Goal: Information Seeking & Learning: Learn about a topic

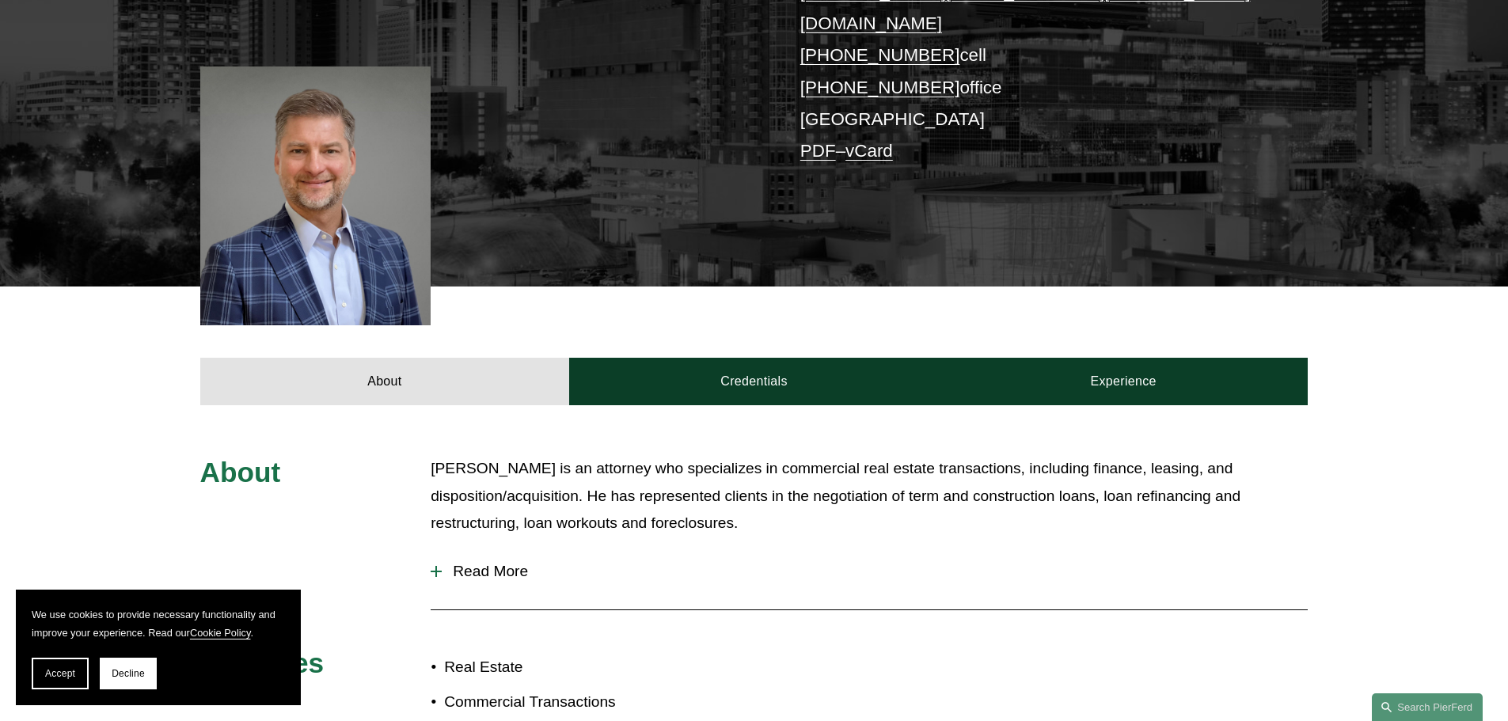
scroll to position [475, 0]
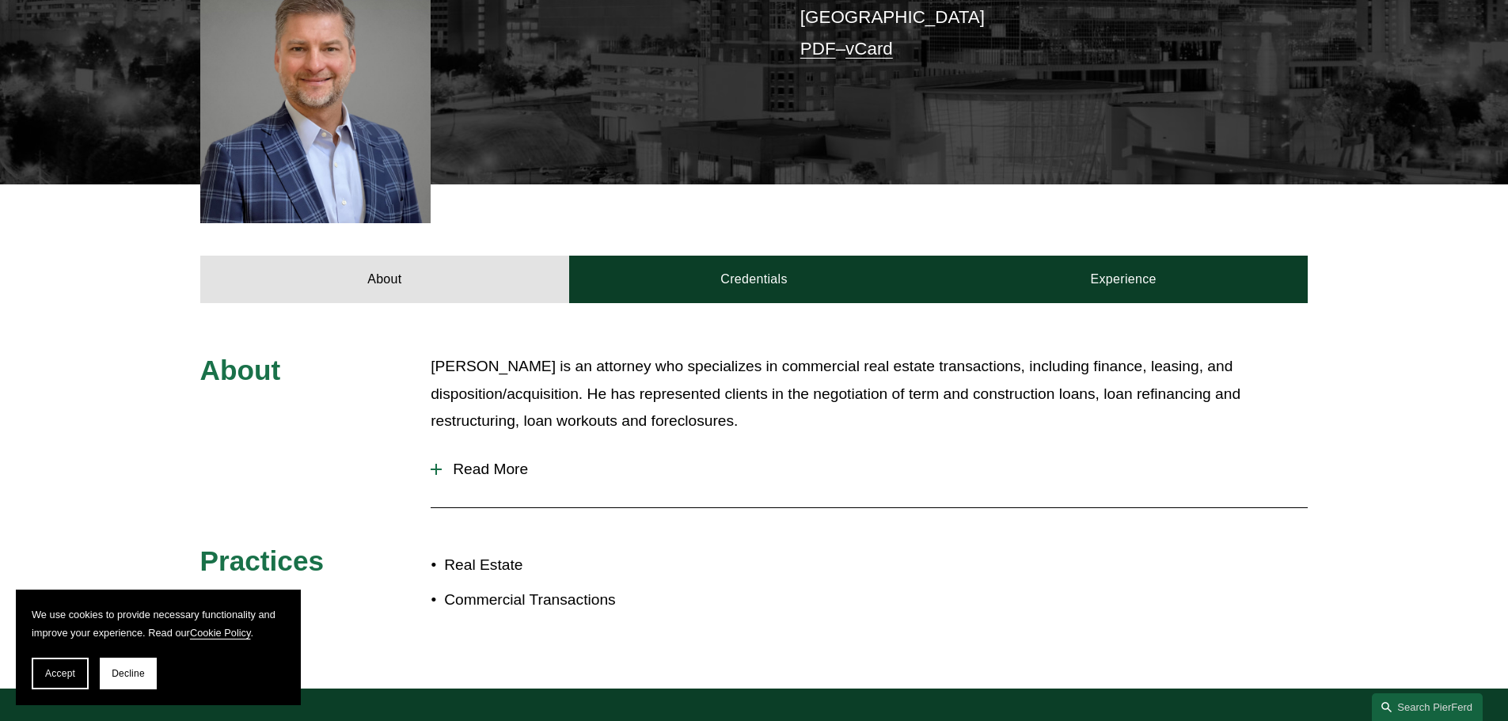
click at [480, 461] on span "Read More" at bounding box center [875, 469] width 866 height 17
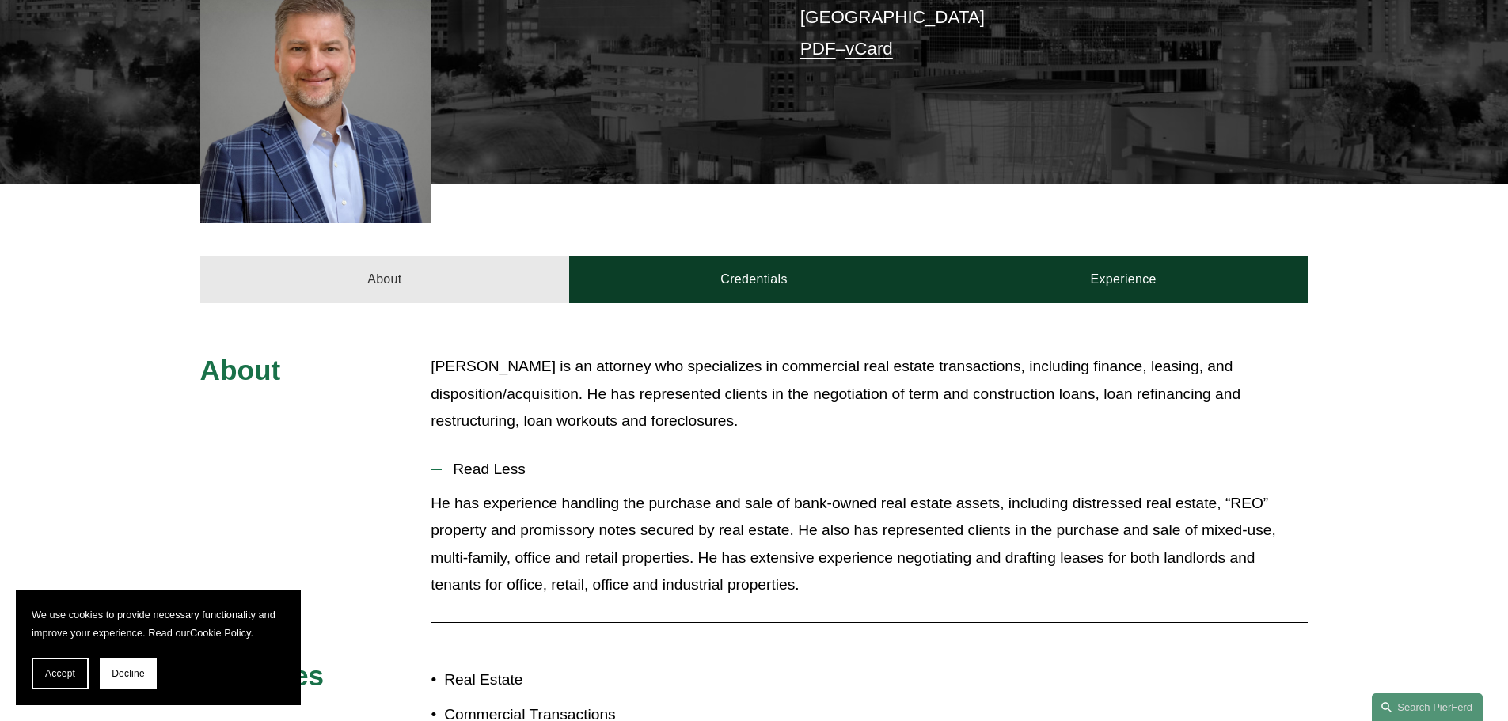
click at [396, 256] on link "About" at bounding box center [385, 280] width 370 height 48
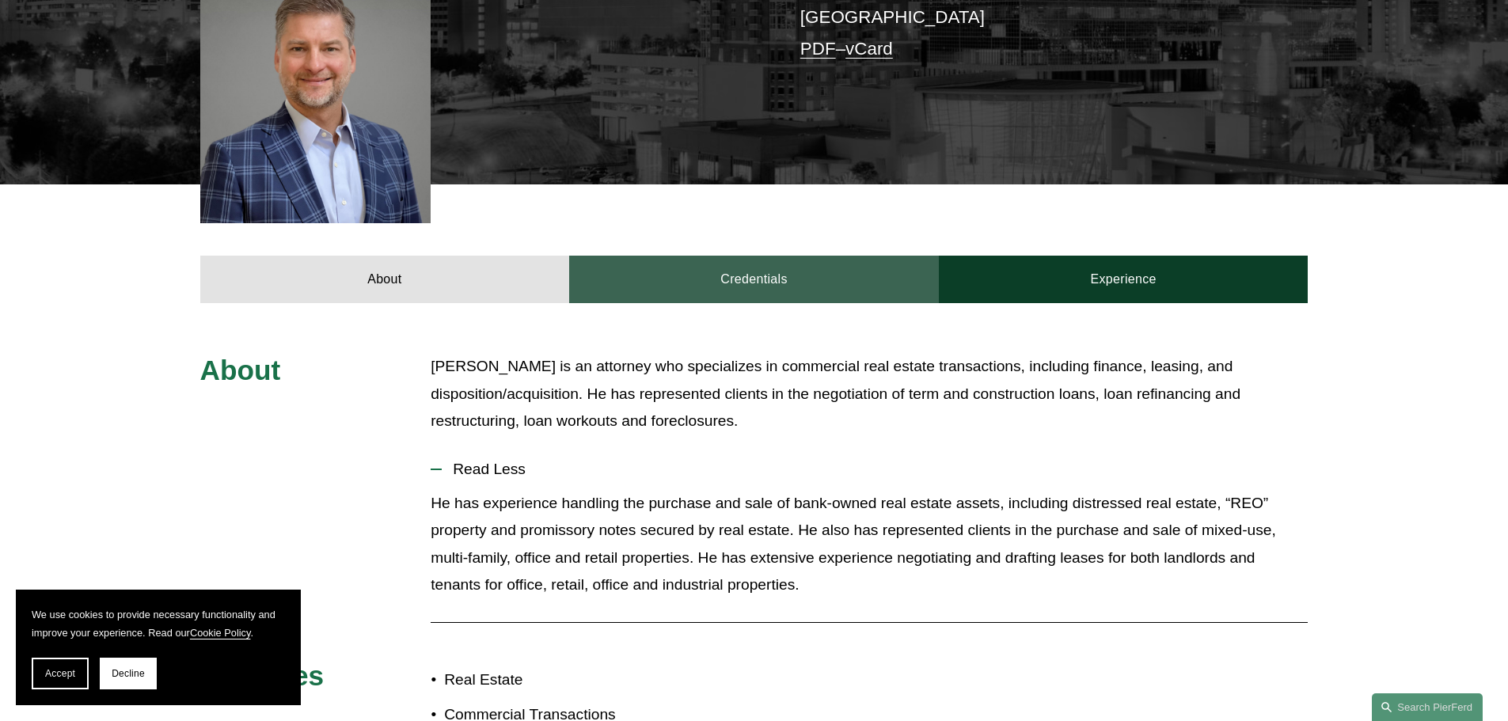
click at [732, 256] on link "Credentials" at bounding box center [754, 280] width 370 height 48
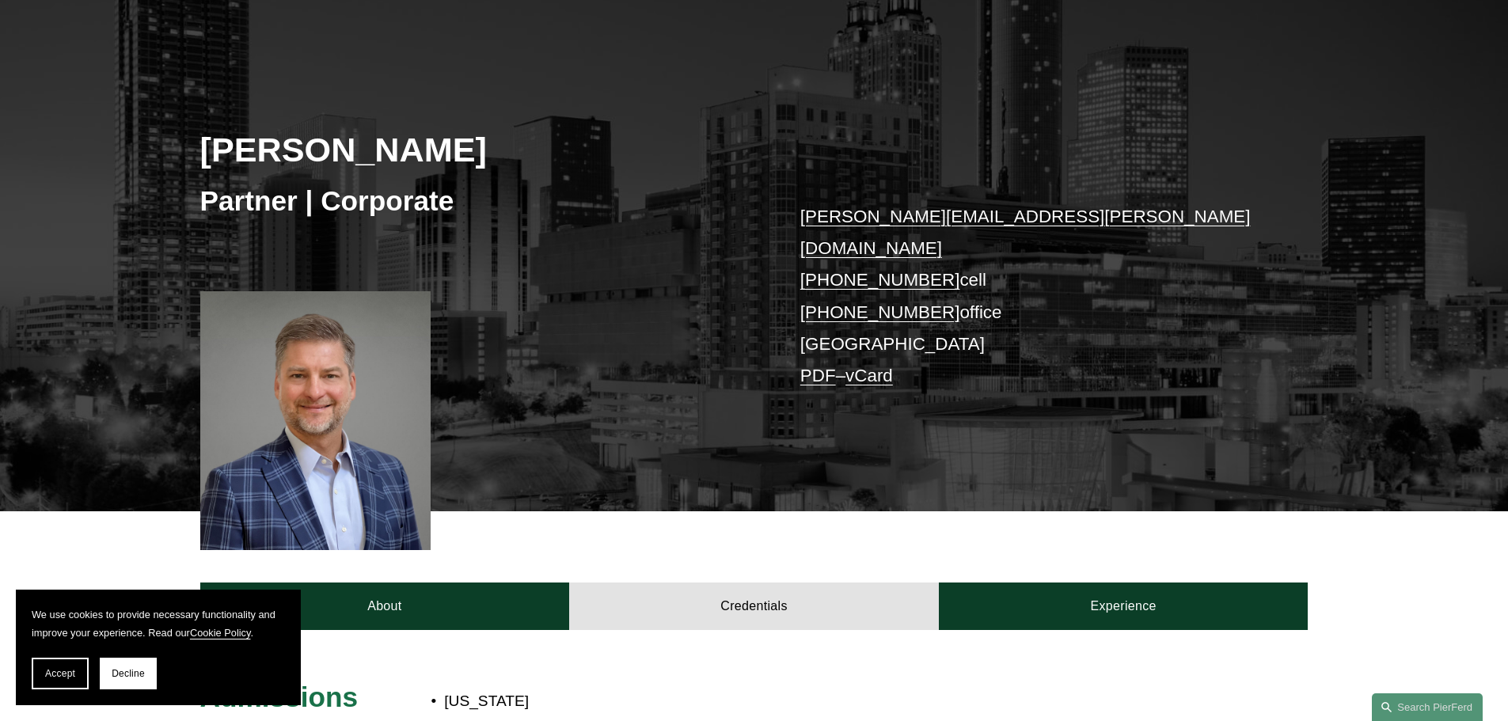
scroll to position [140, 0]
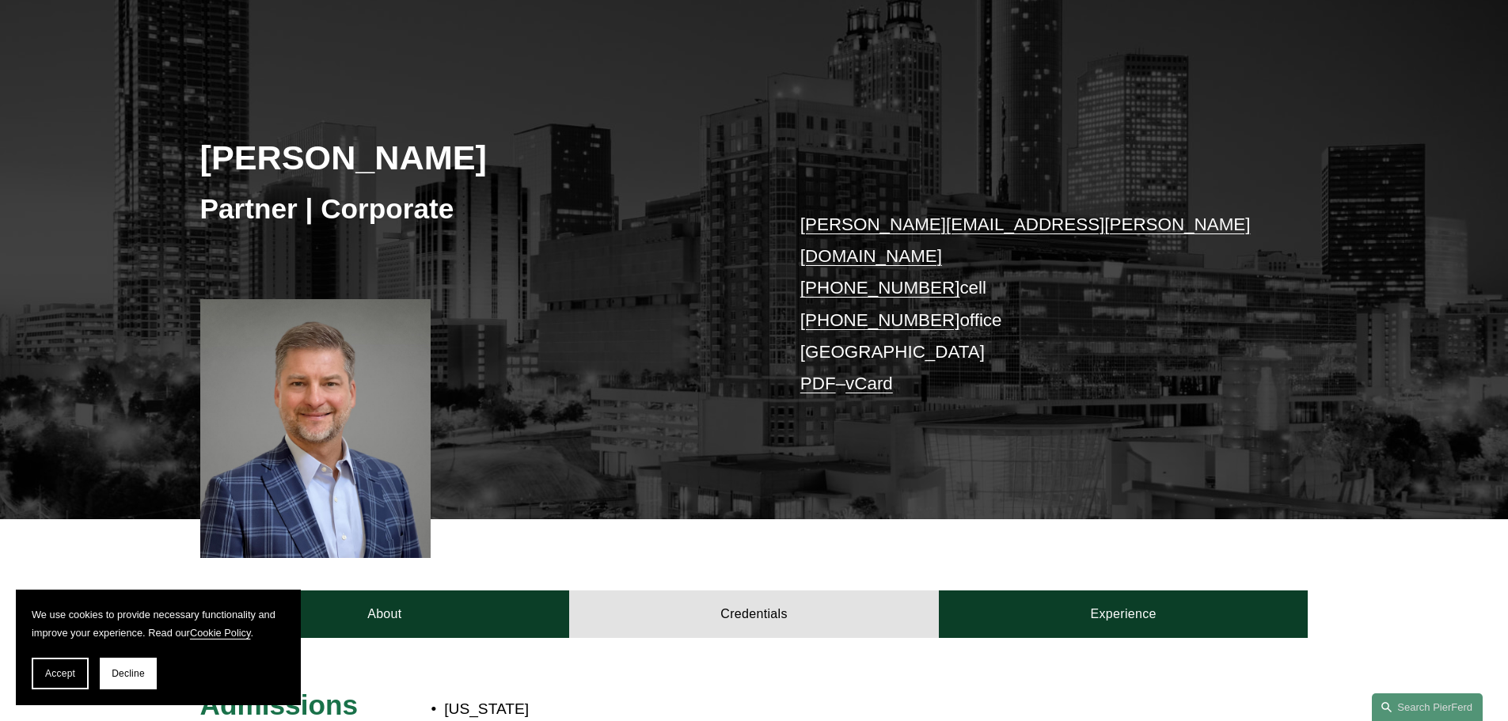
click at [64, 676] on span "Accept" at bounding box center [60, 673] width 30 height 11
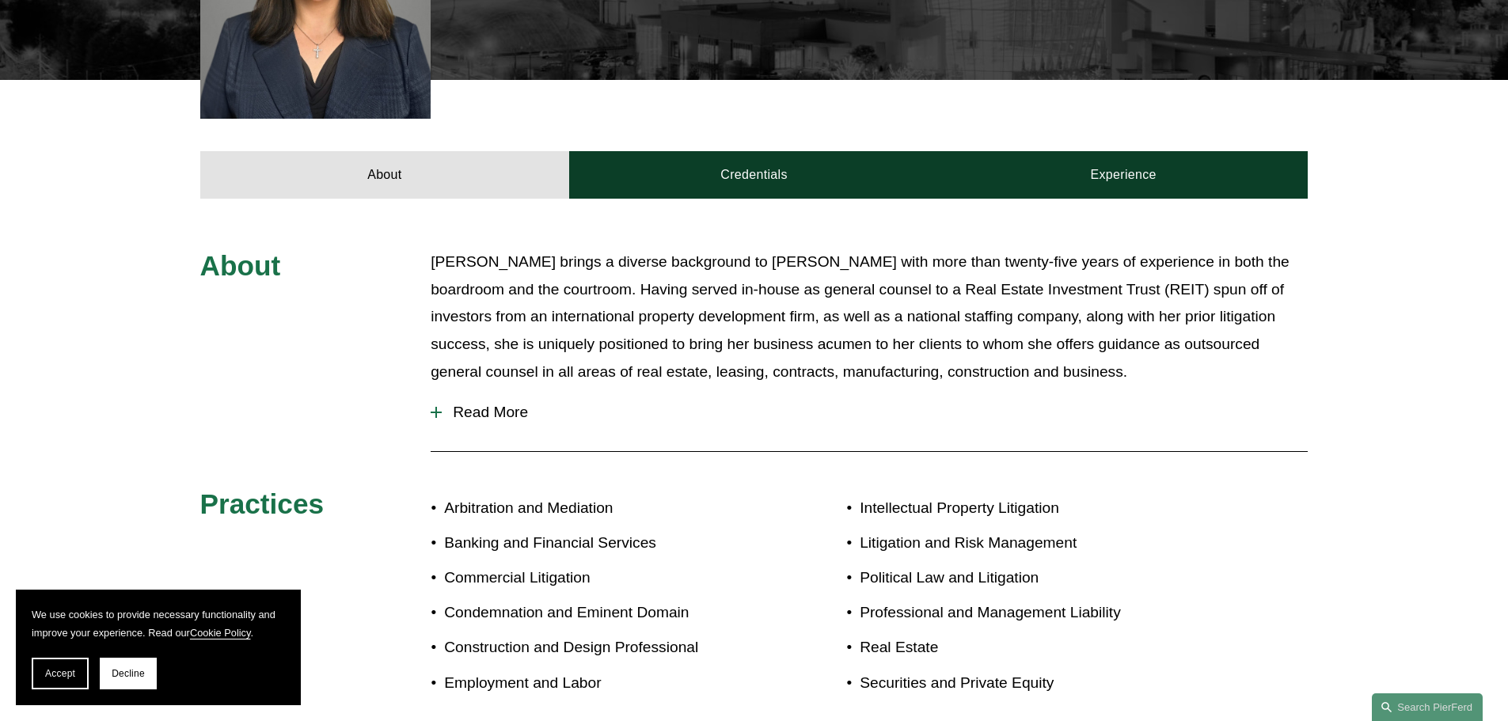
scroll to position [521, 0]
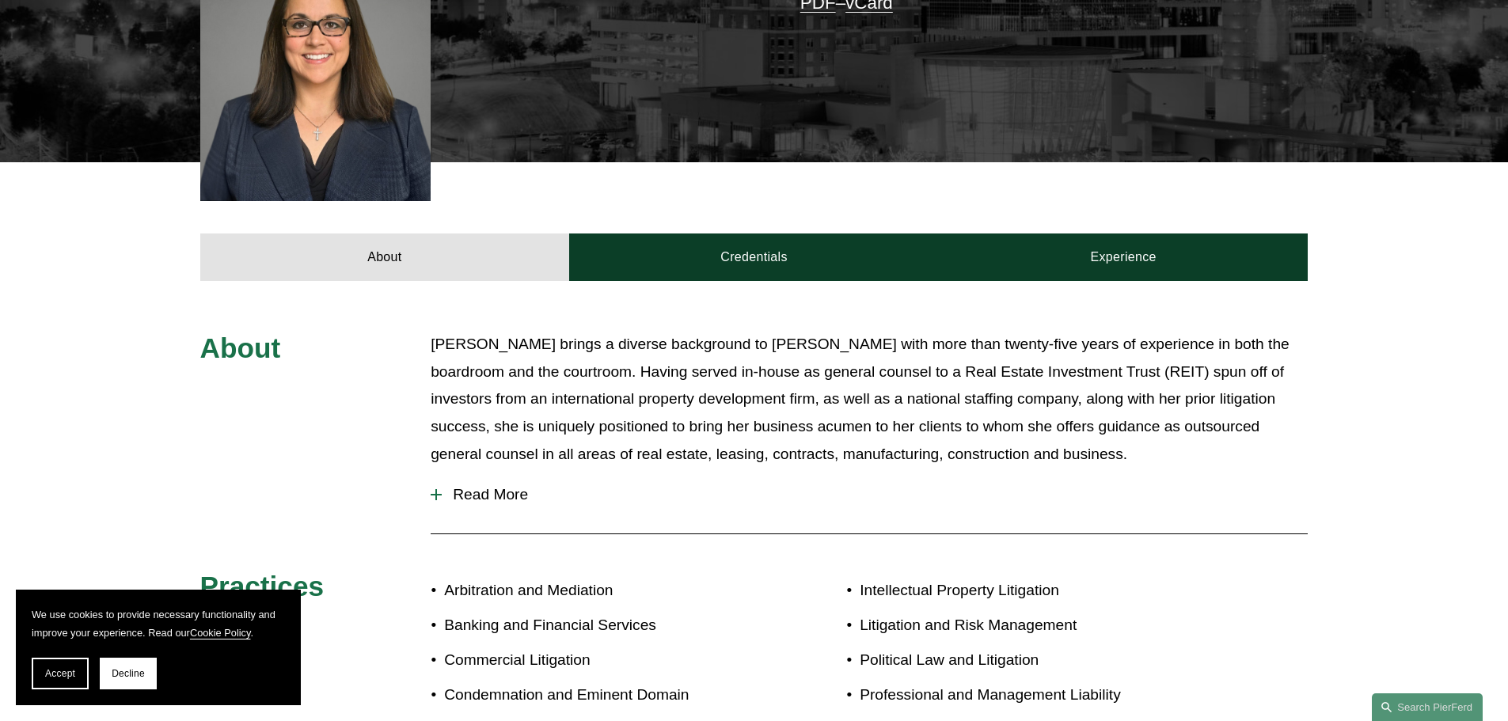
click at [460, 486] on span "Read More" at bounding box center [875, 494] width 866 height 17
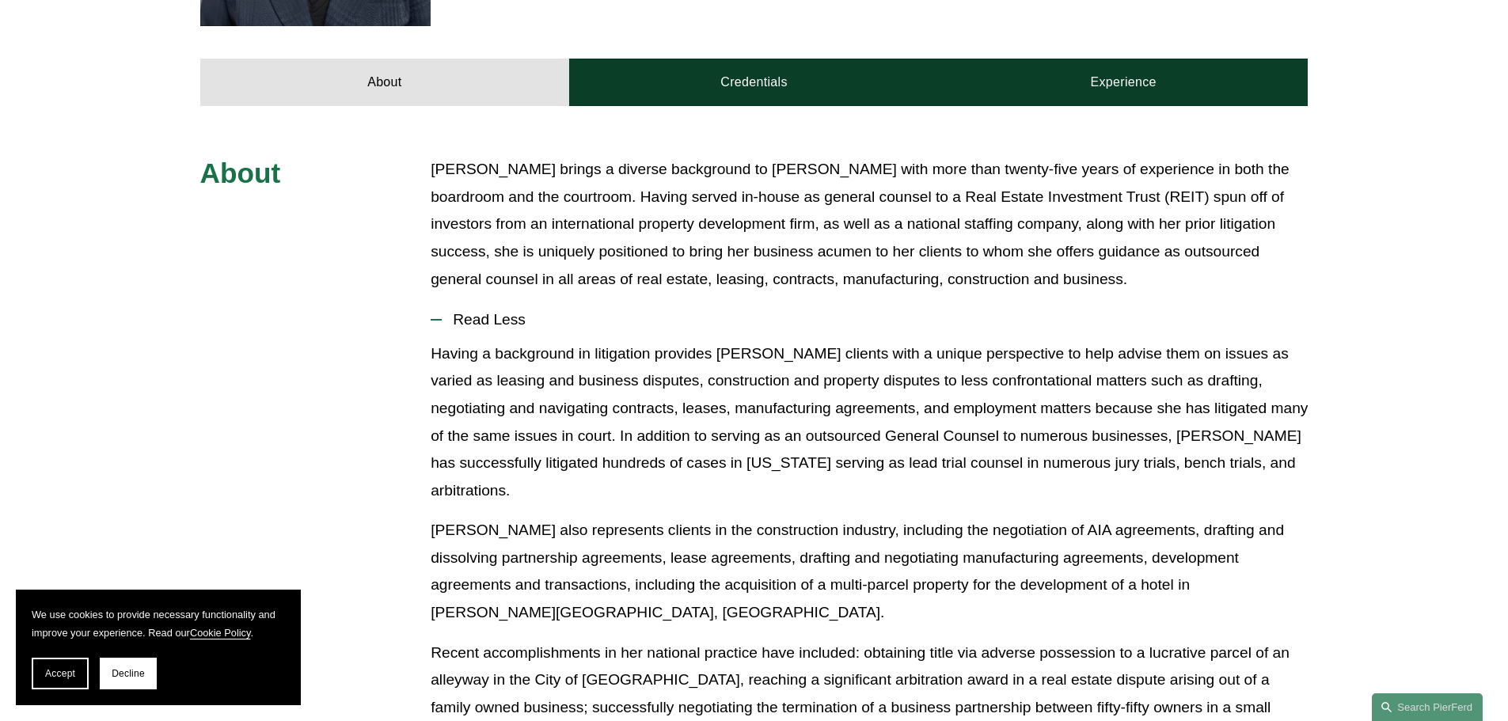
scroll to position [679, 0]
